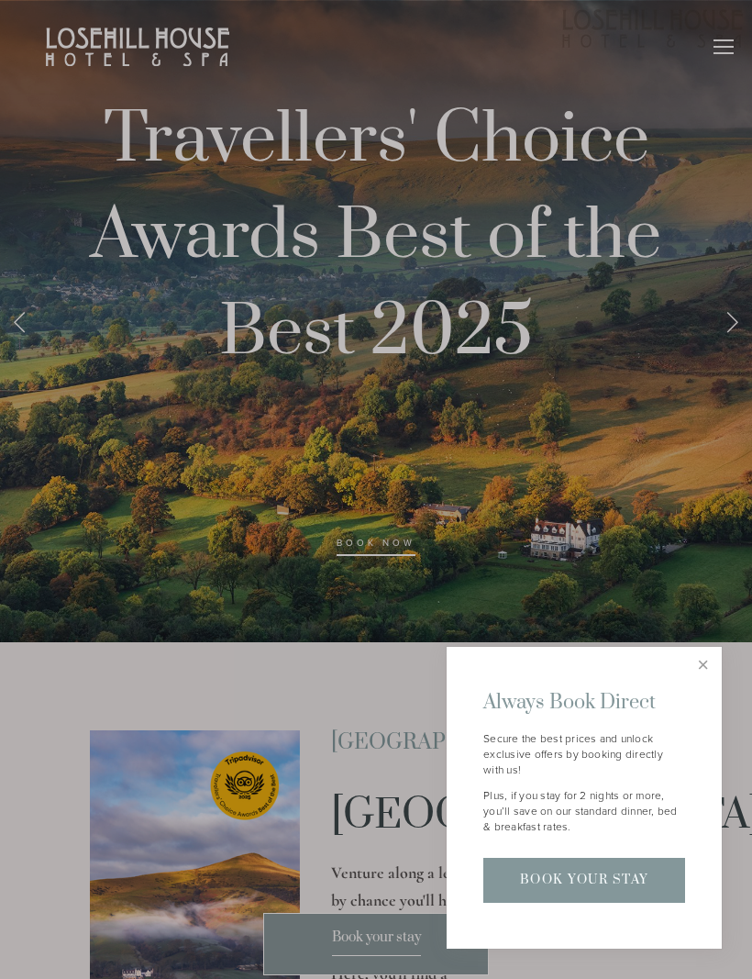
click at [704, 678] on link "Close" at bounding box center [703, 666] width 32 height 32
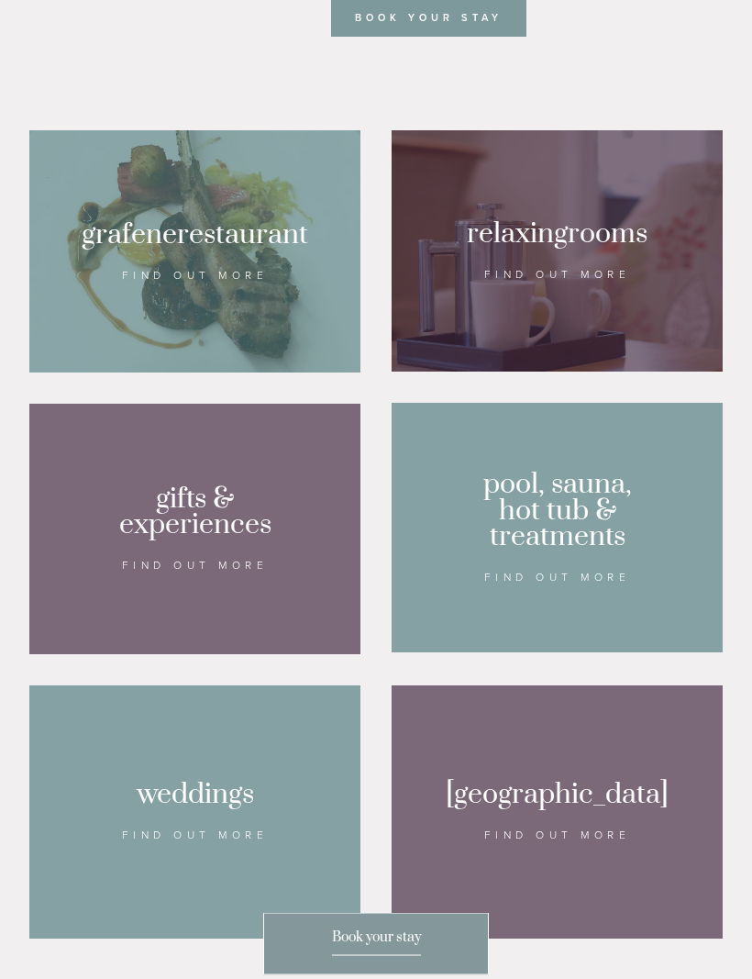
scroll to position [1217, 0]
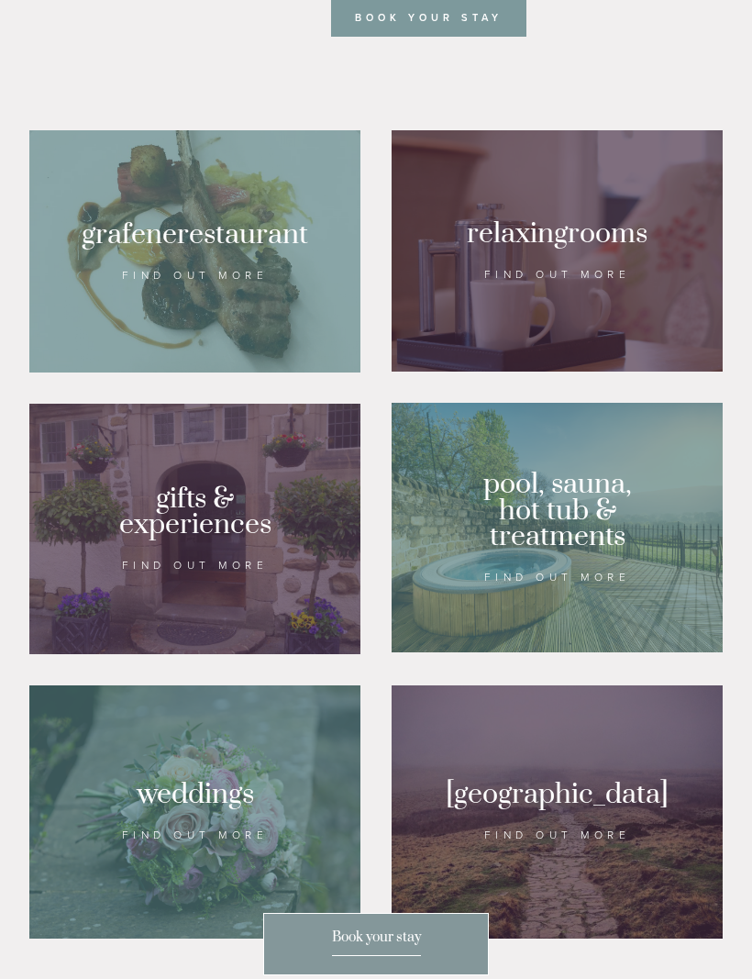
click at [205, 266] on div at bounding box center [194, 251] width 331 height 242
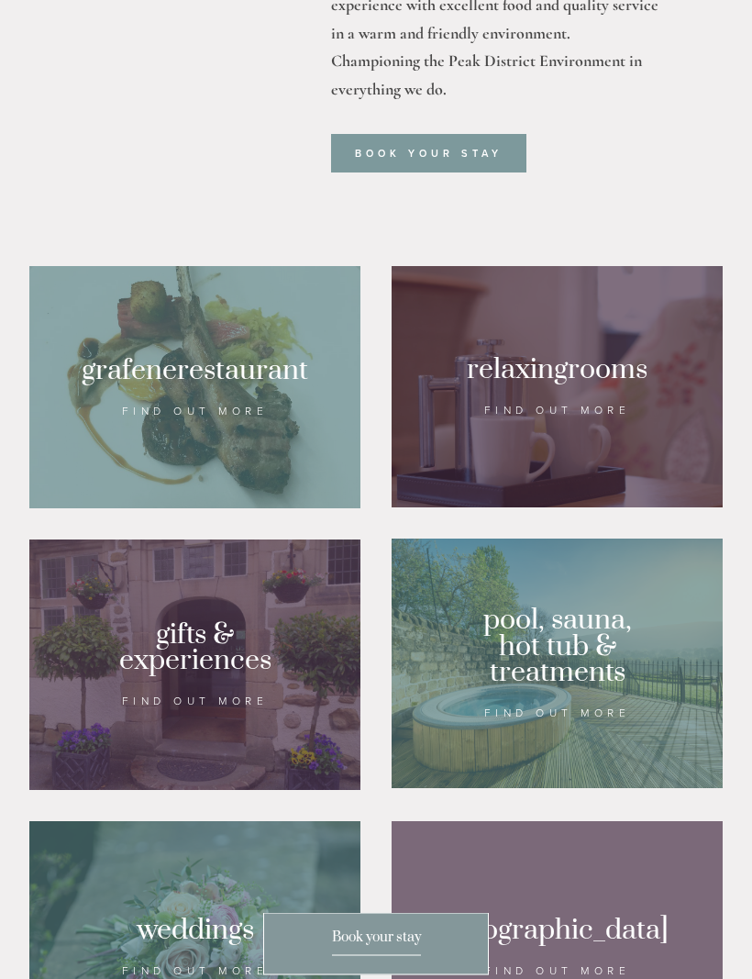
scroll to position [1079, 0]
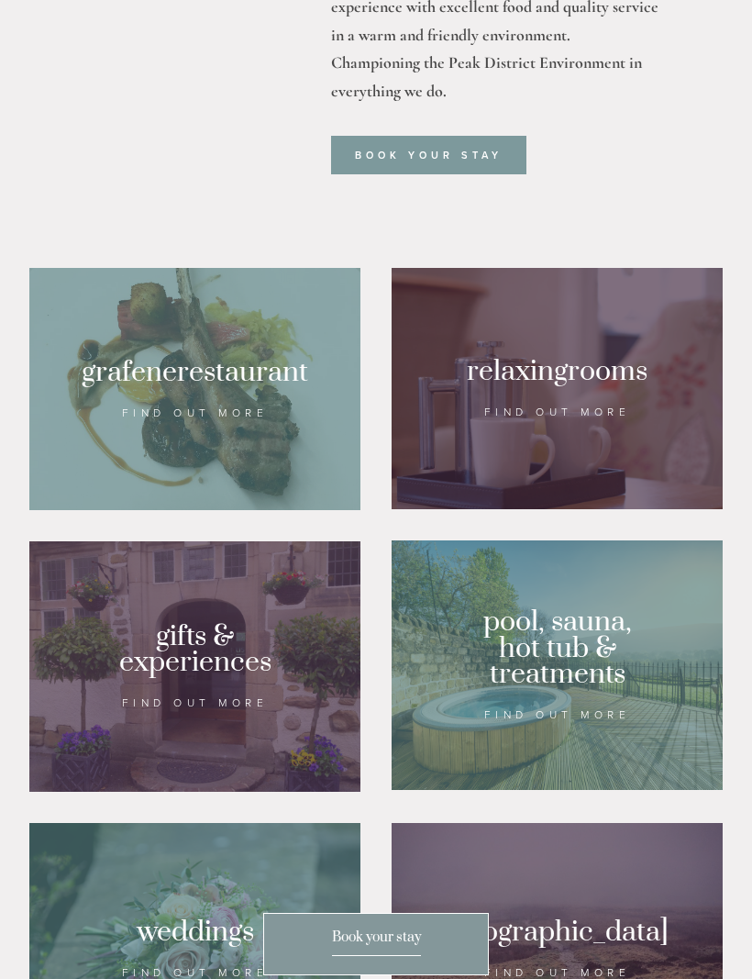
click at [193, 684] on div at bounding box center [194, 666] width 331 height 250
